Goal: Communication & Community: Ask a question

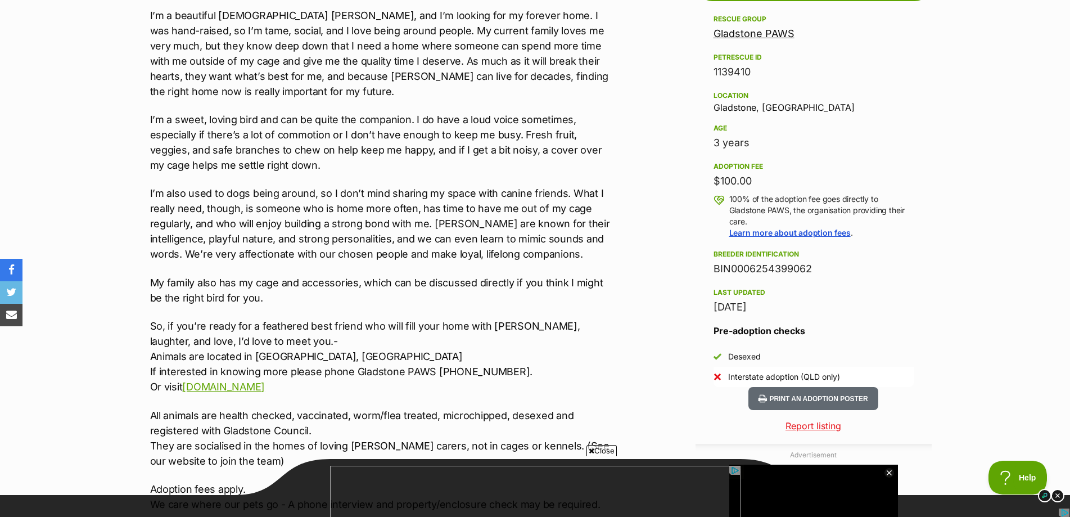
scroll to position [731, 0]
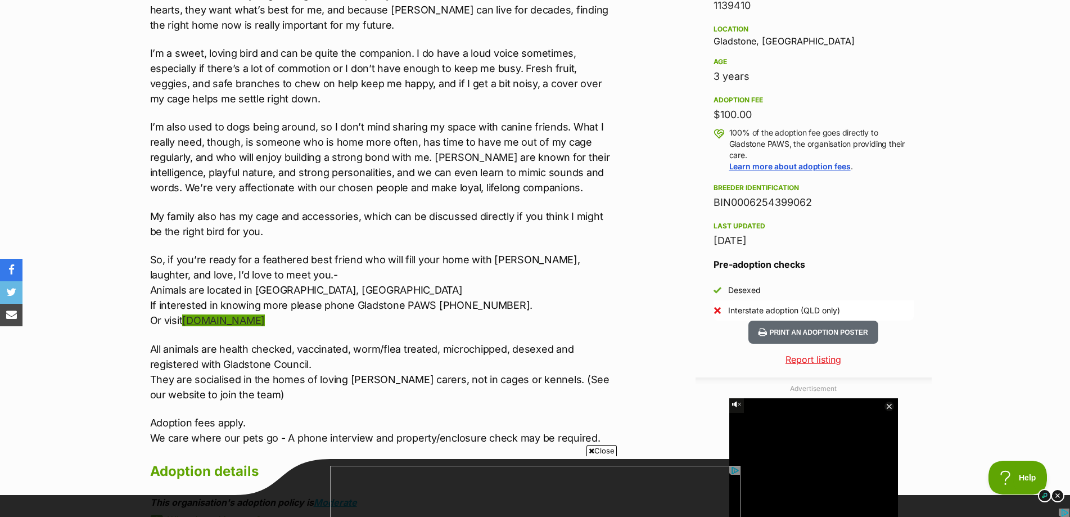
click at [264, 319] on link "www.gladstonepaws.com" at bounding box center [223, 320] width 83 height 12
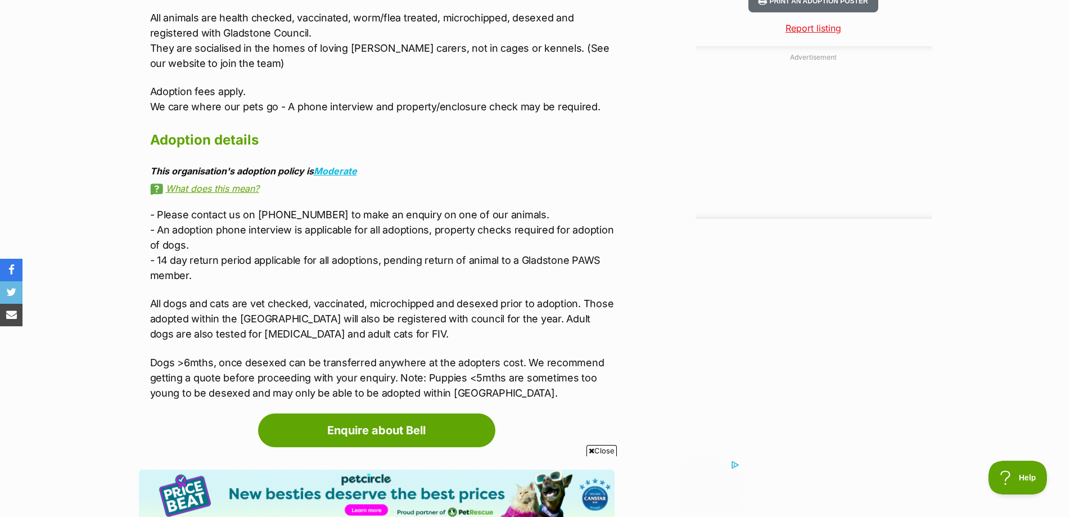
scroll to position [1181, 0]
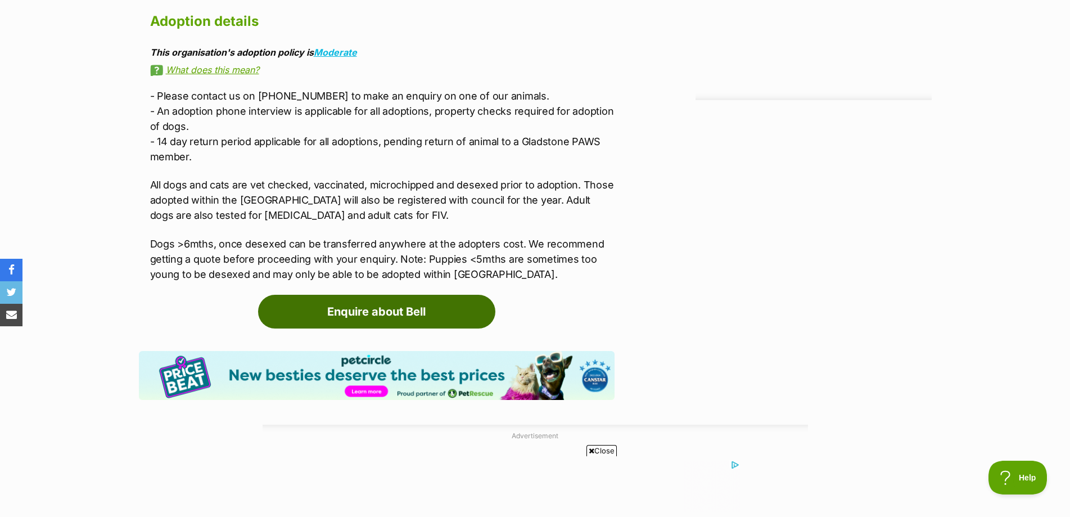
click at [378, 316] on link "Enquire about Bell" at bounding box center [376, 312] width 237 height 34
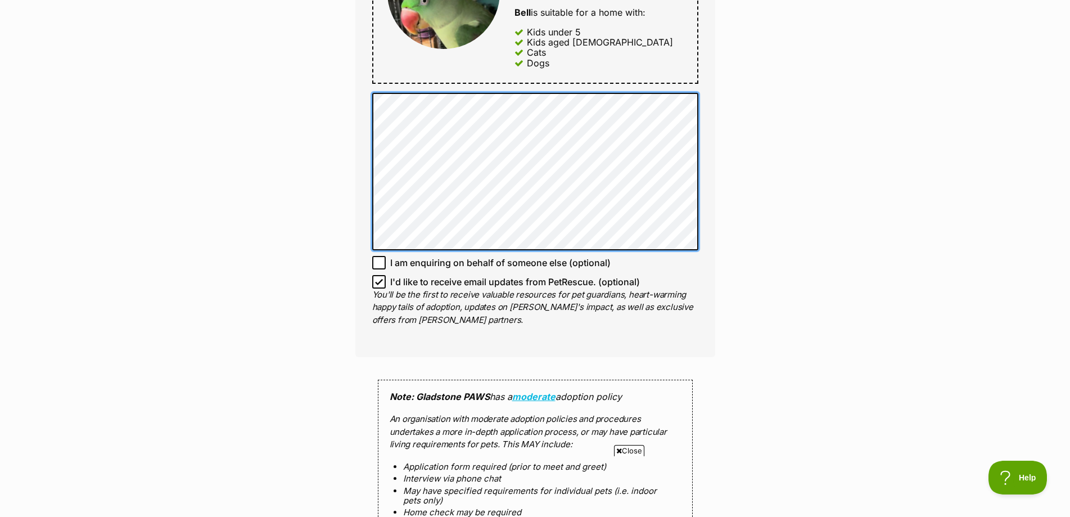
scroll to position [900, 0]
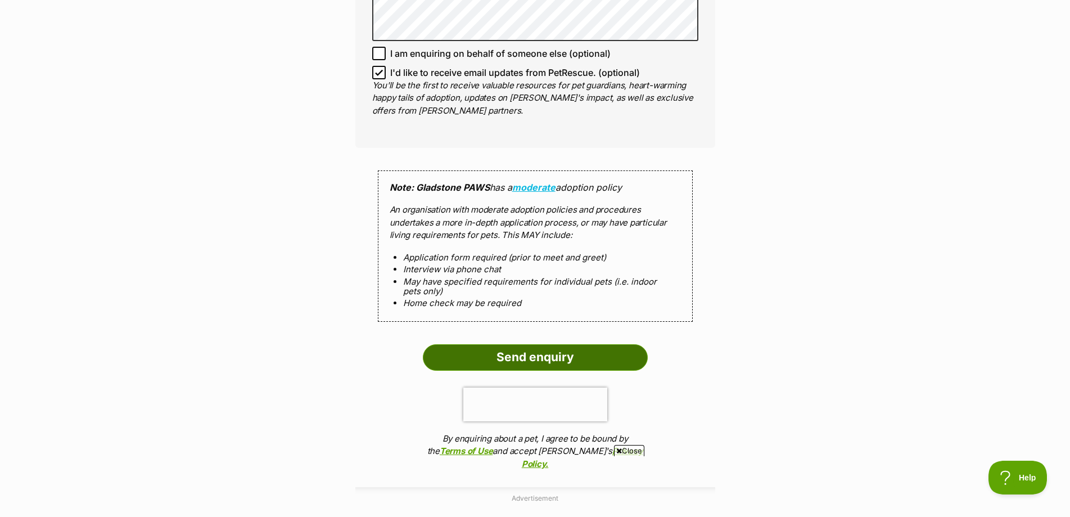
click at [529, 356] on input "Send enquiry" at bounding box center [535, 357] width 225 height 26
